Goal: Find specific page/section: Find specific page/section

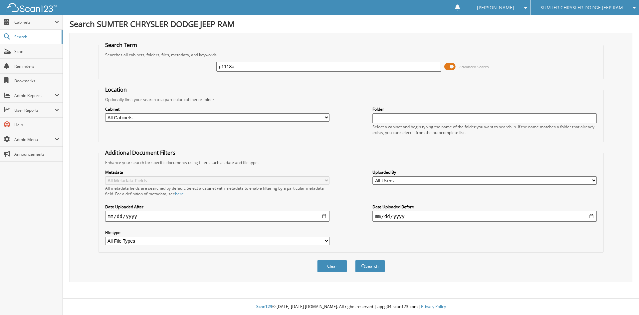
type input "p1118a"
click at [355, 260] on button "Search" at bounding box center [370, 266] width 30 height 12
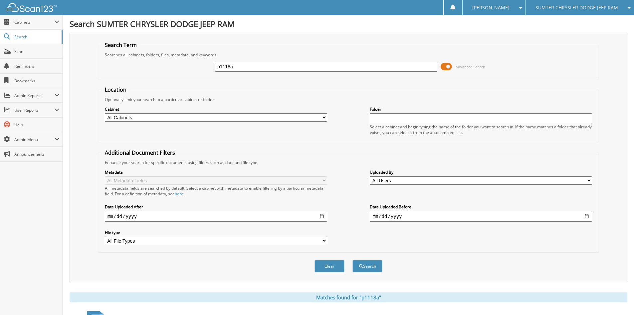
click at [241, 65] on input "p1118a" at bounding box center [326, 67] width 222 height 10
type input "p1118c"
click at [353, 260] on button "Search" at bounding box center [368, 266] width 30 height 12
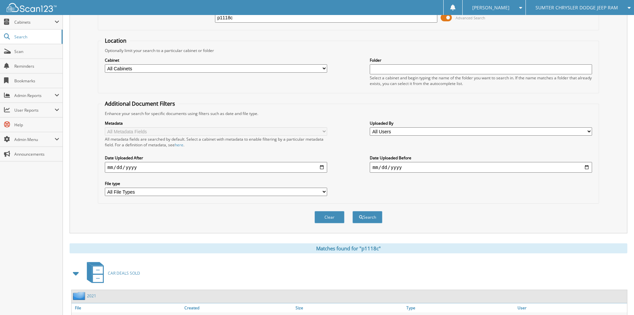
scroll to position [95, 0]
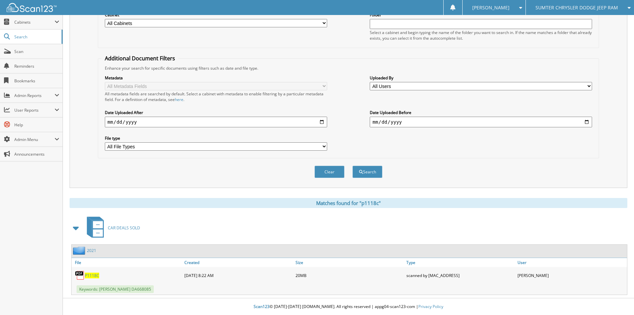
click at [89, 273] on span "P1118C" at bounding box center [92, 275] width 14 height 6
click at [22, 24] on span "Cabinets" at bounding box center [34, 22] width 40 height 6
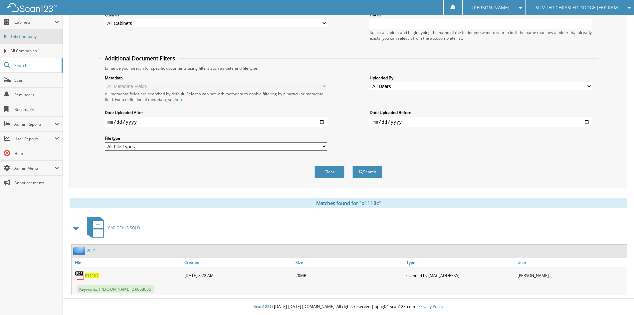
click at [22, 38] on span "This Company" at bounding box center [34, 37] width 49 height 6
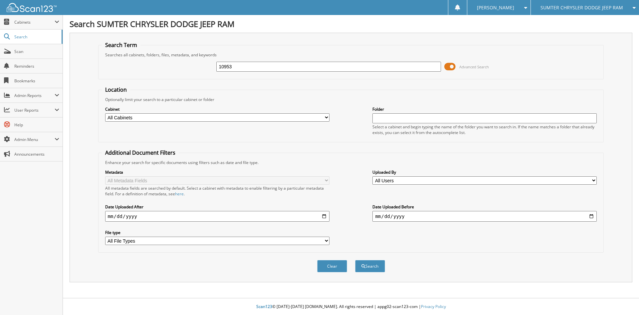
type input "10953"
click at [355, 260] on button "Search" at bounding box center [370, 266] width 30 height 12
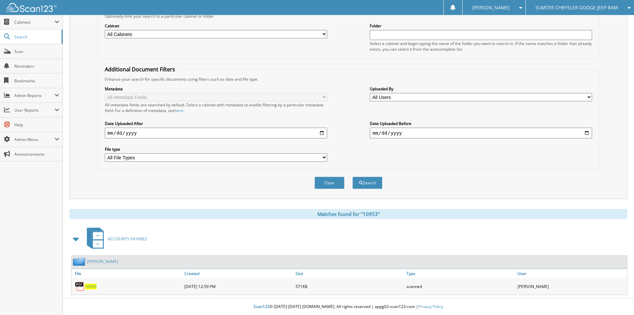
scroll to position [84, 0]
click at [92, 286] on span "10953" at bounding box center [91, 286] width 12 height 6
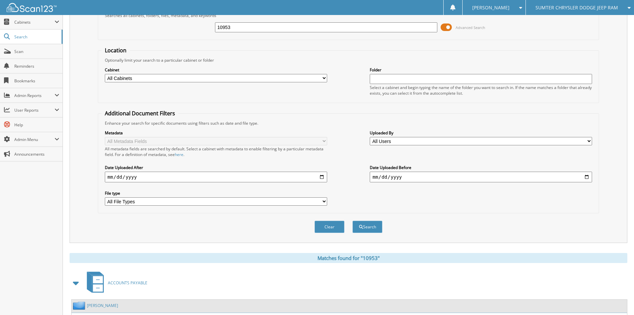
scroll to position [0, 0]
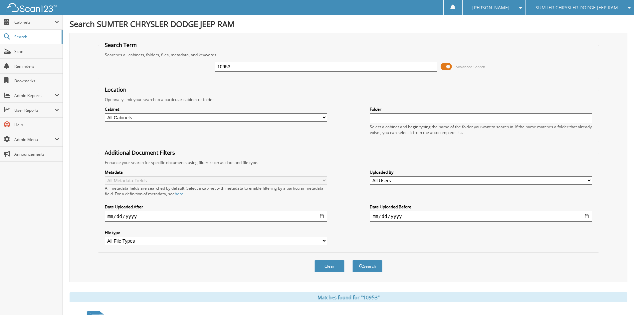
click at [238, 63] on input "10953" at bounding box center [326, 67] width 222 height 10
type input "p1598"
click at [353, 260] on button "Search" at bounding box center [368, 266] width 30 height 12
